Goal: Information Seeking & Learning: Learn about a topic

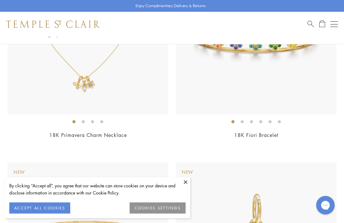
scroll to position [160, 0]
click at [305, 23] on div "Shop Shop Categories Amulets Pendants & Charms Lockets Chains & Leather Cords E…" at bounding box center [172, 24] width 344 height 25
click at [312, 24] on span "Search" at bounding box center [310, 23] width 6 height 6
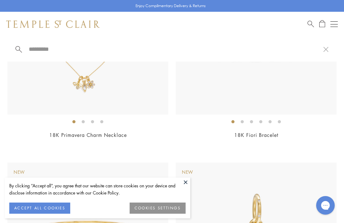
click at [156, 210] on button "COOKIES SETTINGS" at bounding box center [158, 207] width 56 height 11
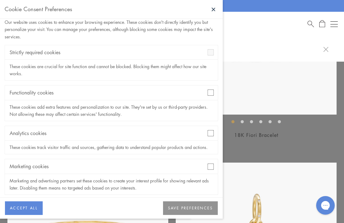
scroll to position [14, 0]
click at [189, 214] on button "SAVE PREFERENCES" at bounding box center [190, 208] width 55 height 14
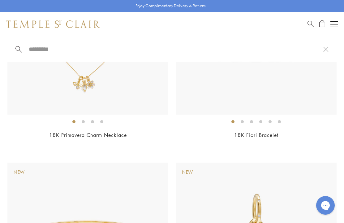
click at [304, 21] on div "Shop Shop Categories Amulets Pendants & Charms Lockets Chains & Leather Cords E…" at bounding box center [172, 24] width 344 height 25
click at [308, 25] on span "Search" at bounding box center [310, 23] width 6 height 6
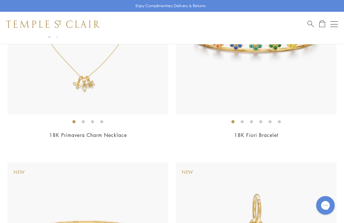
click at [311, 23] on span "Search" at bounding box center [310, 23] width 6 height 6
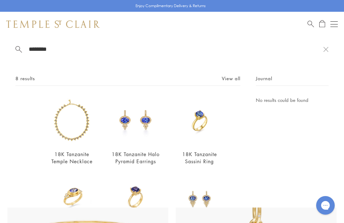
type input "********"
click at [206, 129] on img at bounding box center [199, 120] width 48 height 48
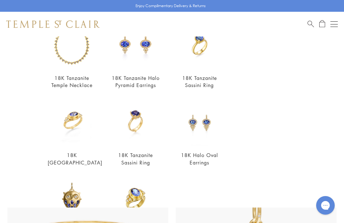
scroll to position [77, 0]
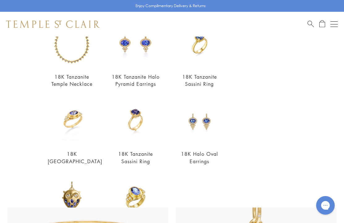
click at [135, 132] on img at bounding box center [135, 120] width 48 height 48
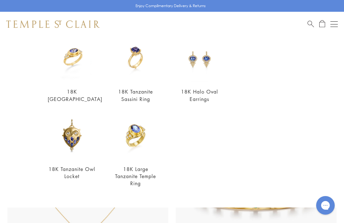
scroll to position [139, 0]
click at [135, 144] on img at bounding box center [135, 136] width 48 height 48
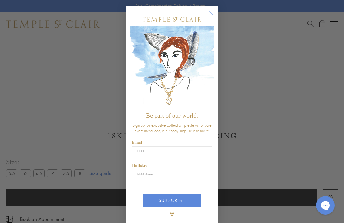
scroll to position [255, 0]
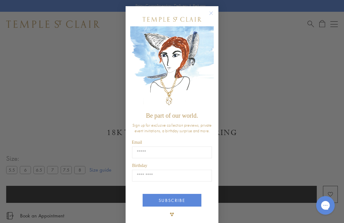
click at [208, 15] on icon "Close dialog" at bounding box center [211, 13] width 8 height 8
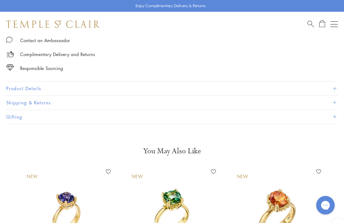
scroll to position [443, 0]
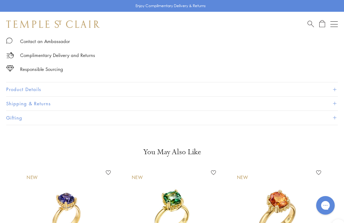
click at [333, 85] on button "Product Details" at bounding box center [172, 89] width 332 height 14
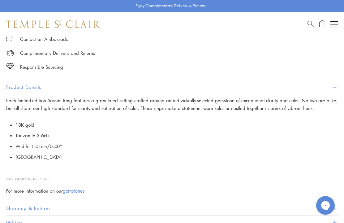
scroll to position [460, 0]
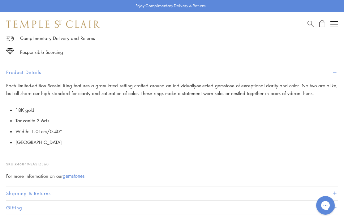
click at [75, 173] on link "gemstones" at bounding box center [74, 175] width 22 height 7
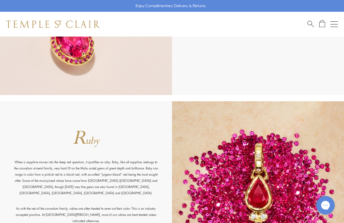
scroll to position [3631, 0]
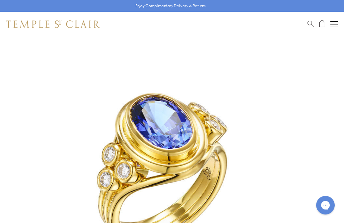
scroll to position [36, 0]
